Goal: Information Seeking & Learning: Find specific page/section

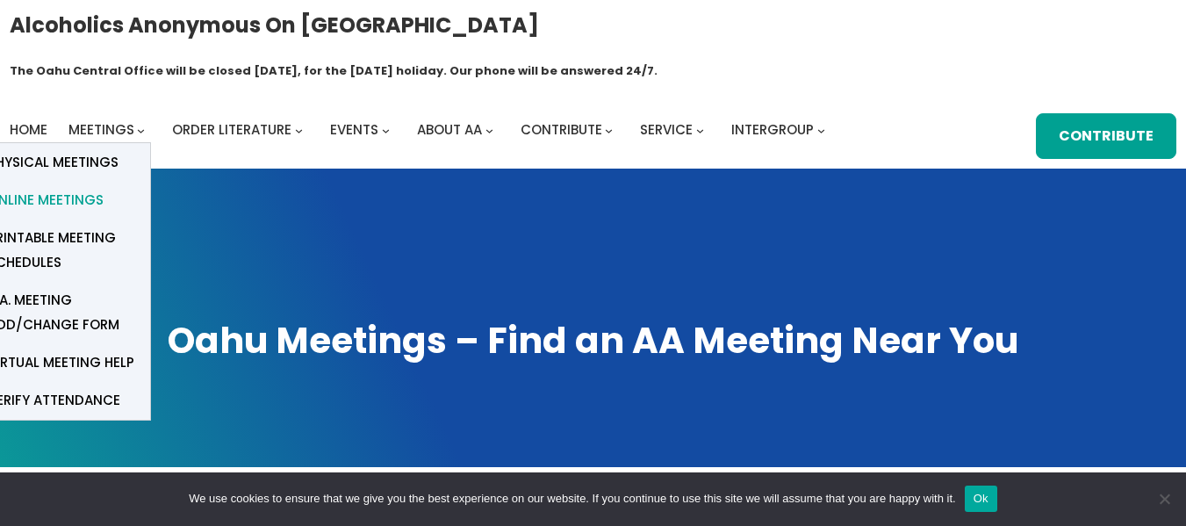
click at [70, 188] on span "Online Meetings" at bounding box center [46, 200] width 116 height 25
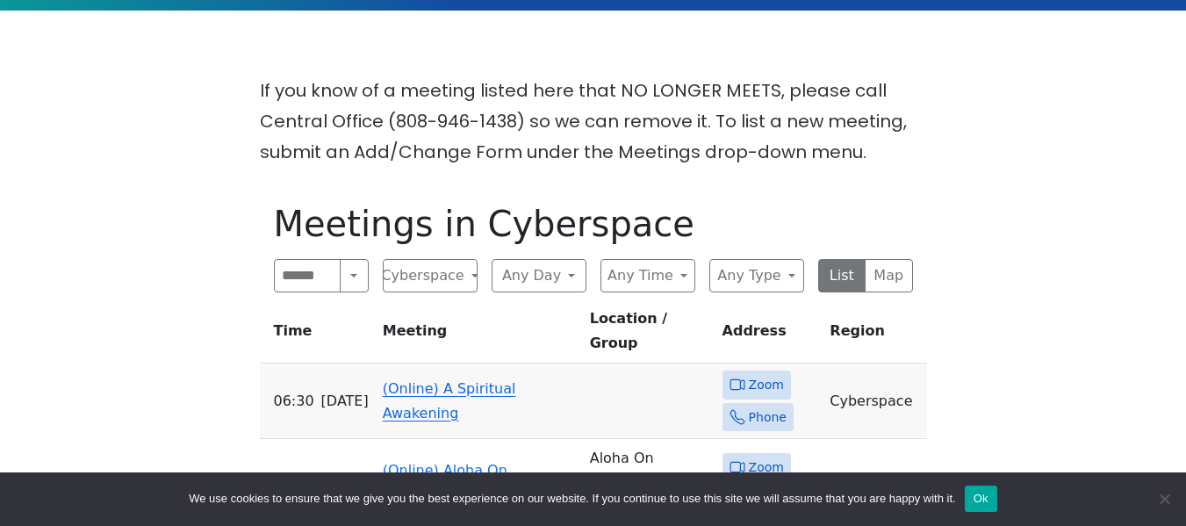
scroll to position [492, 0]
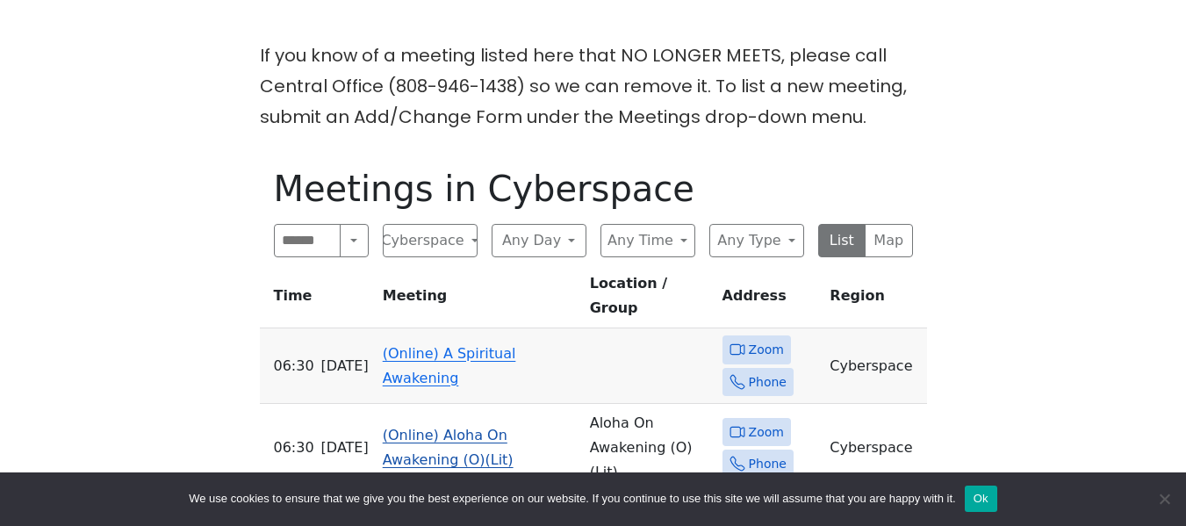
click at [461, 427] on link "(Online) Aloha On Awakening (O)(Lit)" at bounding box center [448, 447] width 131 height 41
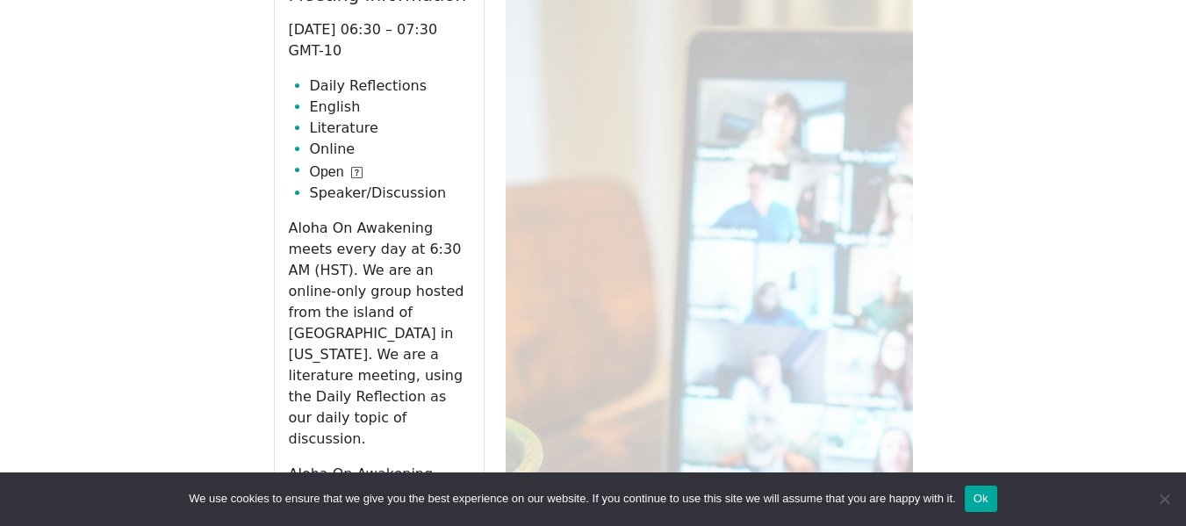
scroll to position [993, 0]
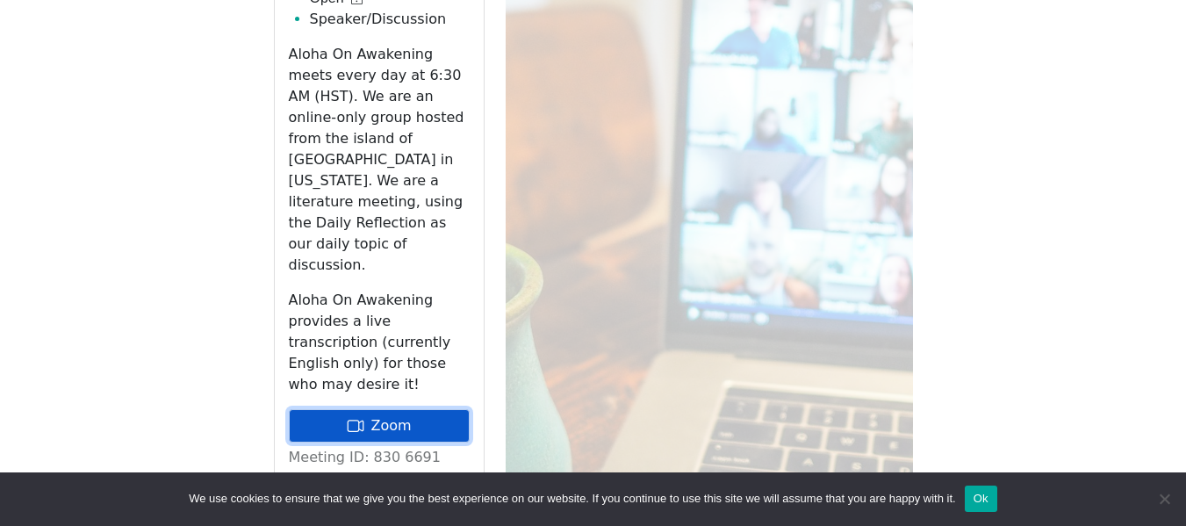
click at [391, 409] on link "Zoom" at bounding box center [379, 425] width 181 height 33
